Goal: Find specific page/section: Find specific page/section

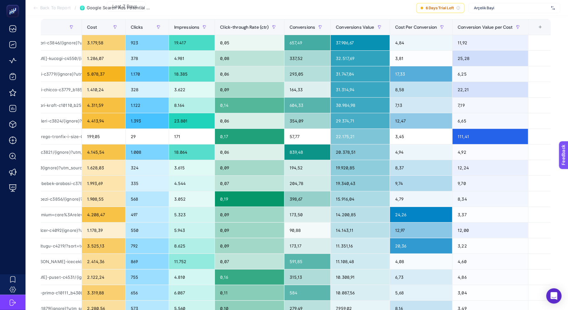
scroll to position [74, 0]
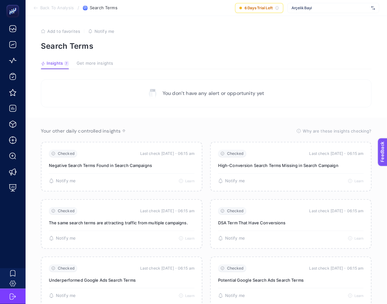
click at [316, 2] on section "Back To Analysis / Search Terms 6 Days Trial Left Arçelik Bayi" at bounding box center [206, 8] width 361 height 16
click at [316, 11] on div "Arçelik Bayi" at bounding box center [333, 8] width 92 height 10
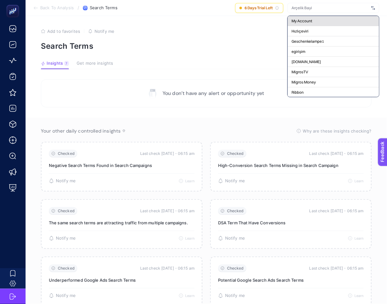
click at [352, 26] on div "My Account" at bounding box center [332, 31] width 91 height 10
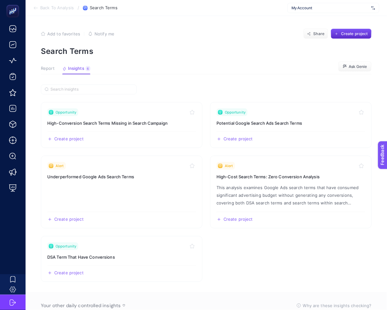
click at [44, 71] on span "Report" at bounding box center [48, 68] width 14 height 5
